Goal: Task Accomplishment & Management: Manage account settings

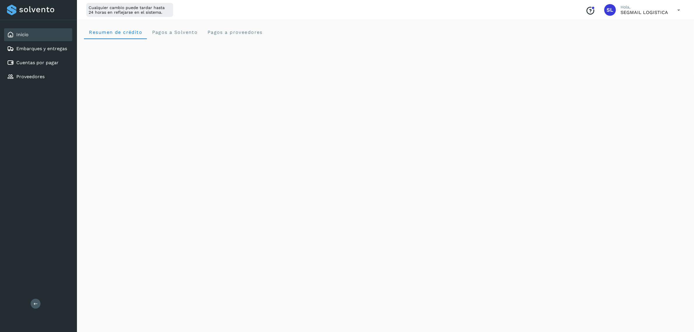
click at [680, 11] on icon at bounding box center [679, 10] width 12 height 12
click at [515, 143] on div at bounding box center [347, 166] width 694 height 332
click at [555, 147] on div "Initializing..." at bounding box center [385, 225] width 603 height 518
click at [676, 12] on icon at bounding box center [679, 10] width 12 height 12
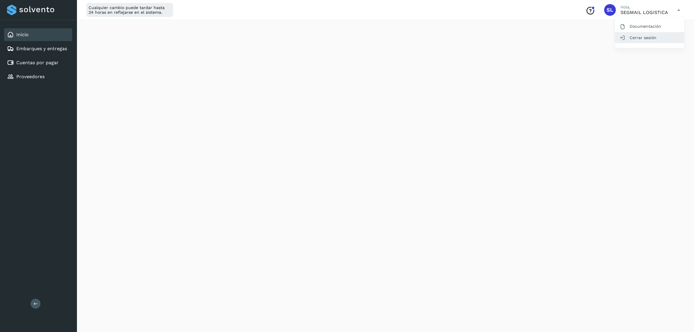
click at [665, 37] on div "Cerrar sesión" at bounding box center [649, 37] width 69 height 11
